Goal: Understand process/instructions: Learn how to perform a task or action

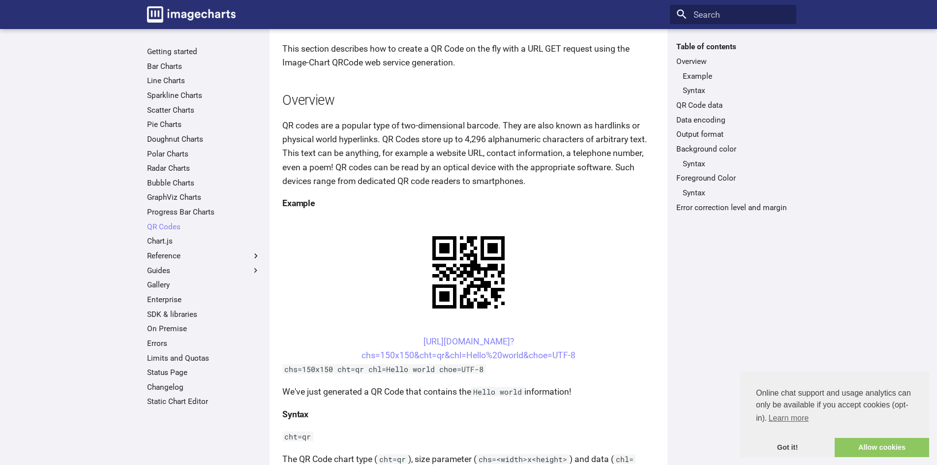
scroll to position [82, 0]
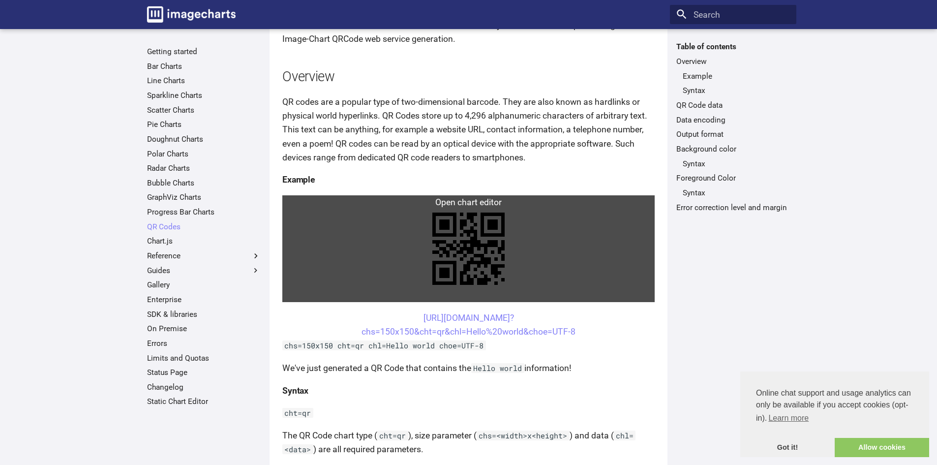
click at [308, 205] on link at bounding box center [468, 248] width 372 height 107
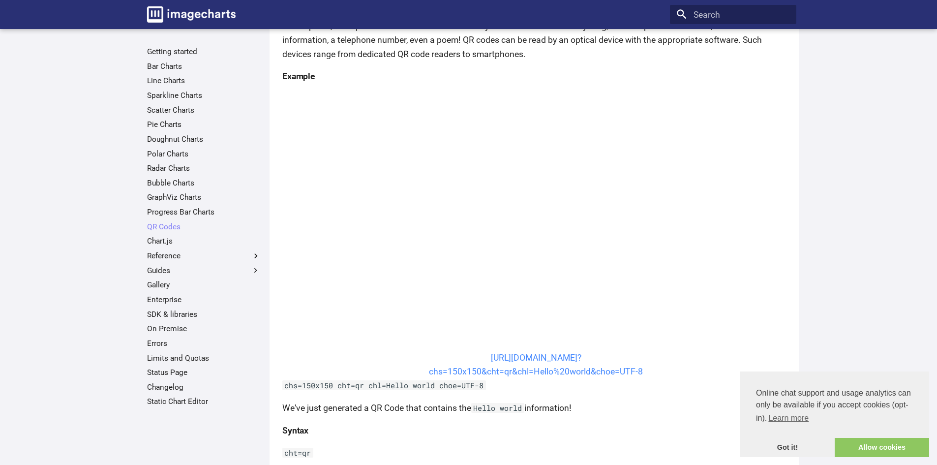
scroll to position [246, 0]
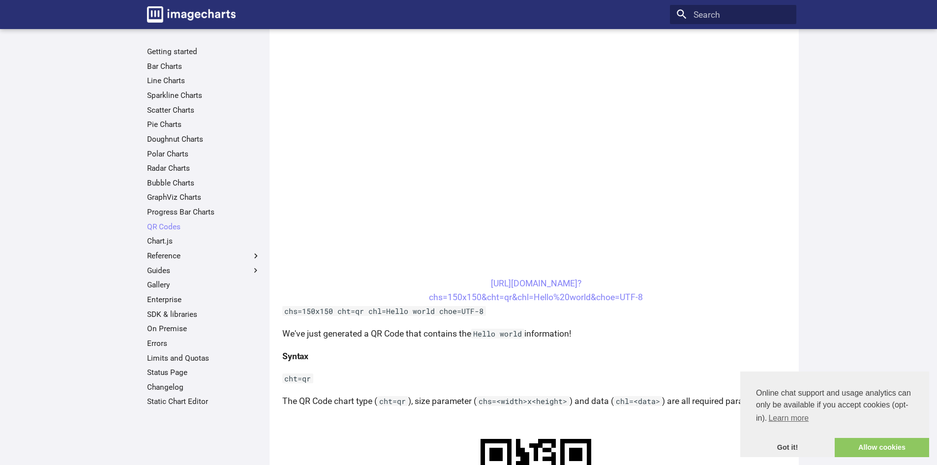
drag, startPoint x: 470, startPoint y: 277, endPoint x: 661, endPoint y: 300, distance: 192.2
click at [661, 300] on center "[URL][DOMAIN_NAME]? chs=150x150&cht=qr&chl=Hello%20world&choe=UTF-8" at bounding box center [536, 290] width 508 height 28
copy link "[URL][DOMAIN_NAME]? chs=150x150&cht=qr&chl=Hello%20world&choe=UTF-8"
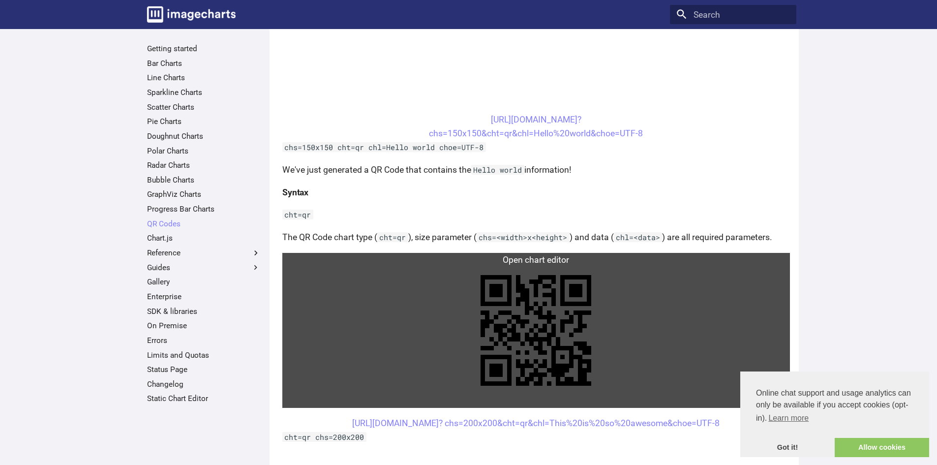
scroll to position [328, 0]
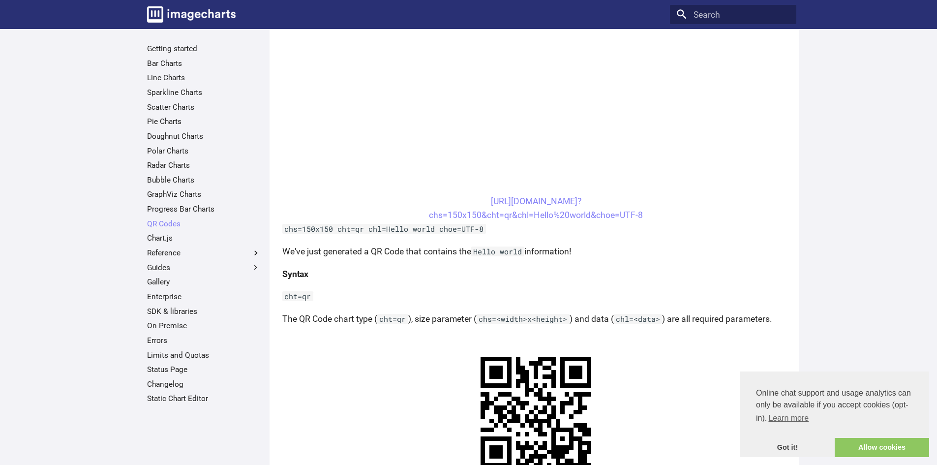
drag, startPoint x: 469, startPoint y: 199, endPoint x: 533, endPoint y: 219, distance: 67.5
click at [533, 219] on center "[URL][DOMAIN_NAME]? chs=150x150&cht=qr&chl=Hello%20world&choe=UTF-8" at bounding box center [536, 208] width 508 height 28
click at [463, 202] on center "[URL][DOMAIN_NAME]? chs=150x150&cht=qr&chl=Hello%20world&choe=UTF-8" at bounding box center [536, 208] width 508 height 28
drag, startPoint x: 466, startPoint y: 198, endPoint x: 534, endPoint y: 220, distance: 71.4
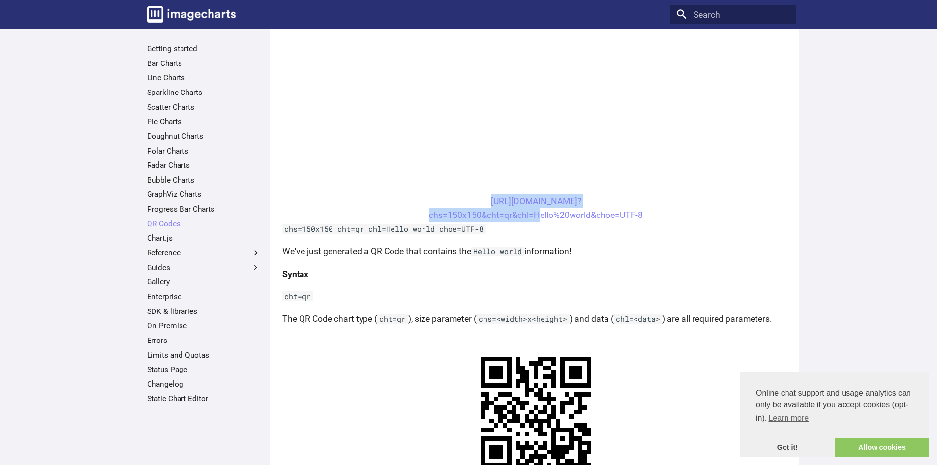
click at [534, 220] on center "[URL][DOMAIN_NAME]? chs=150x150&cht=qr&chl=Hello%20world&choe=UTF-8" at bounding box center [536, 208] width 508 height 28
copy link "[URL][DOMAIN_NAME]? chs=150x150&cht=qr&chl="
